Goal: Task Accomplishment & Management: Manage account settings

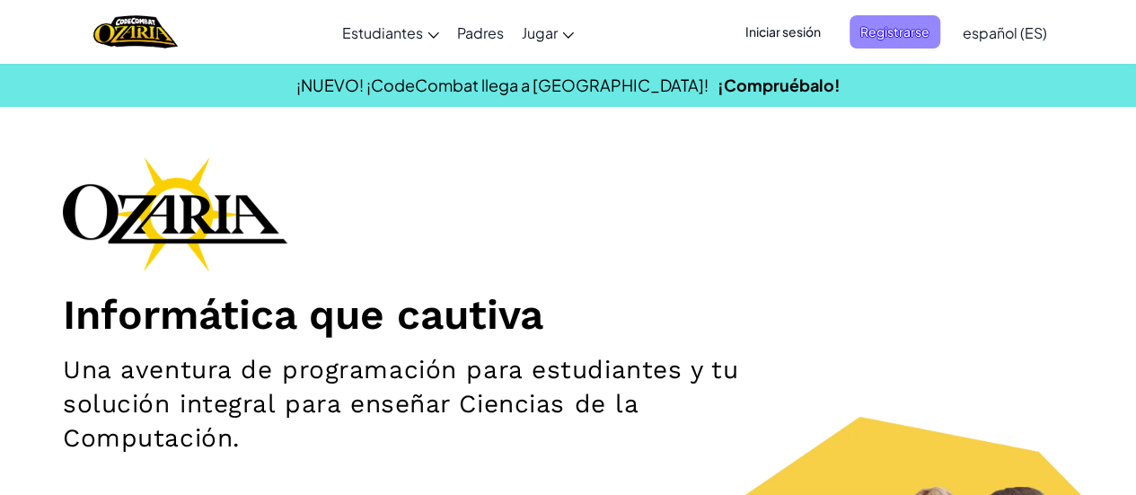
click at [875, 31] on font "Registrarse" at bounding box center [895, 31] width 69 height 16
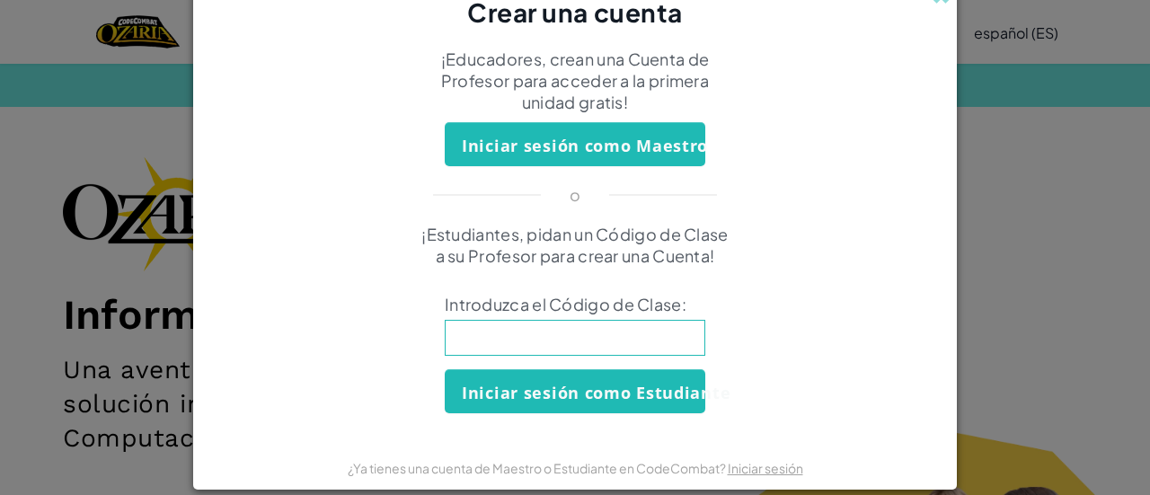
drag, startPoint x: 1022, startPoint y: 152, endPoint x: 1, endPoint y: 292, distance: 1031.0
click at [1, 292] on div "Crear una cuenta ¡Educadores, crean una Cuenta de Profesor para acceder a la pr…" at bounding box center [575, 247] width 1150 height 495
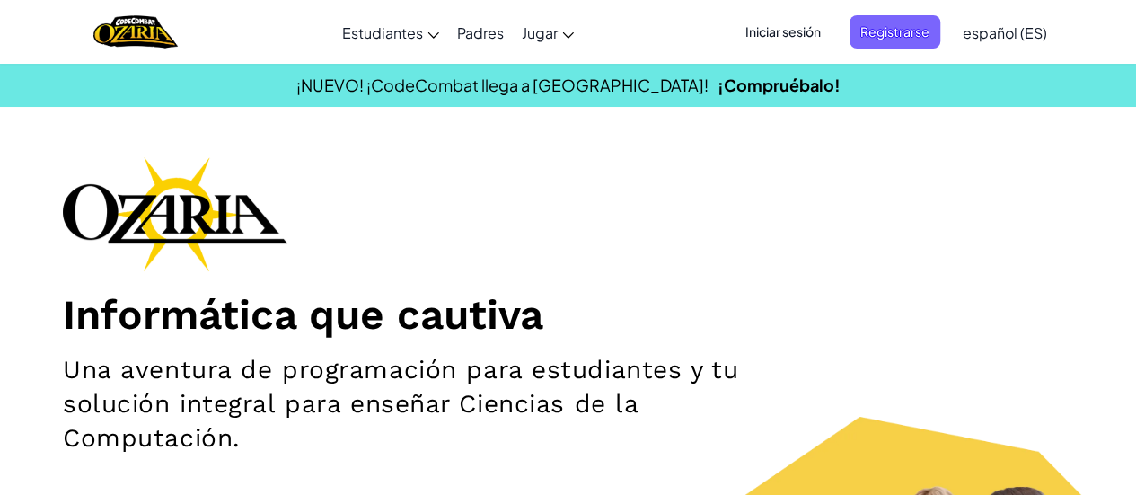
click at [807, 30] on font "Iniciar sesión" at bounding box center [783, 31] width 75 height 16
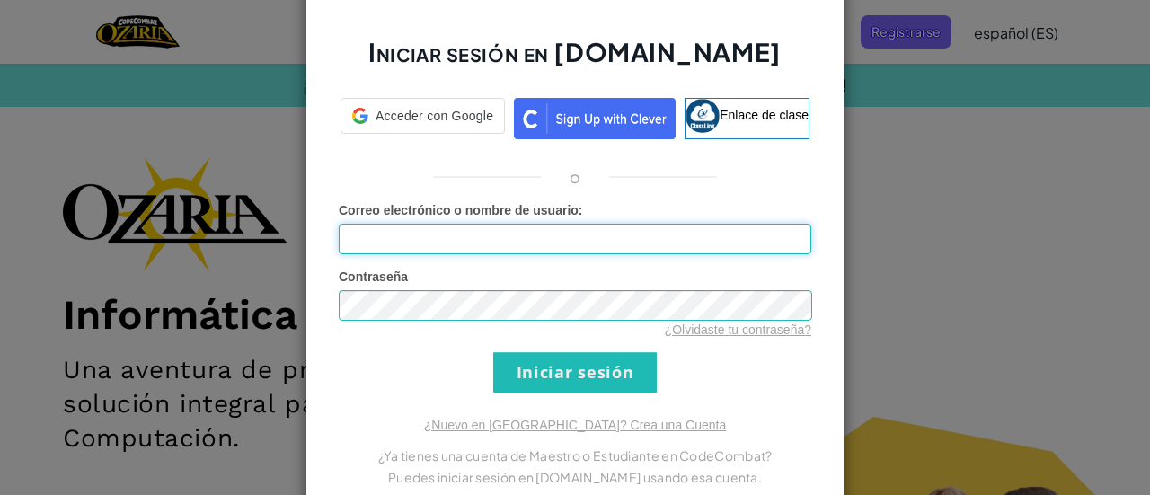
type input "DIEGO2244"
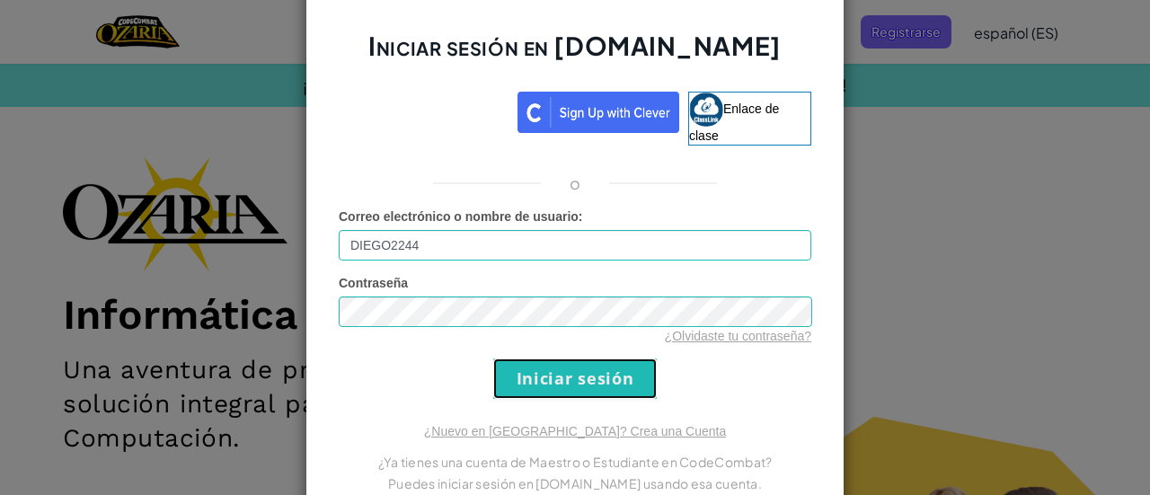
click at [529, 371] on input "Iniciar sesión" at bounding box center [575, 378] width 164 height 40
click at [534, 373] on input "Iniciar sesión" at bounding box center [575, 378] width 164 height 40
